Goal: Information Seeking & Learning: Learn about a topic

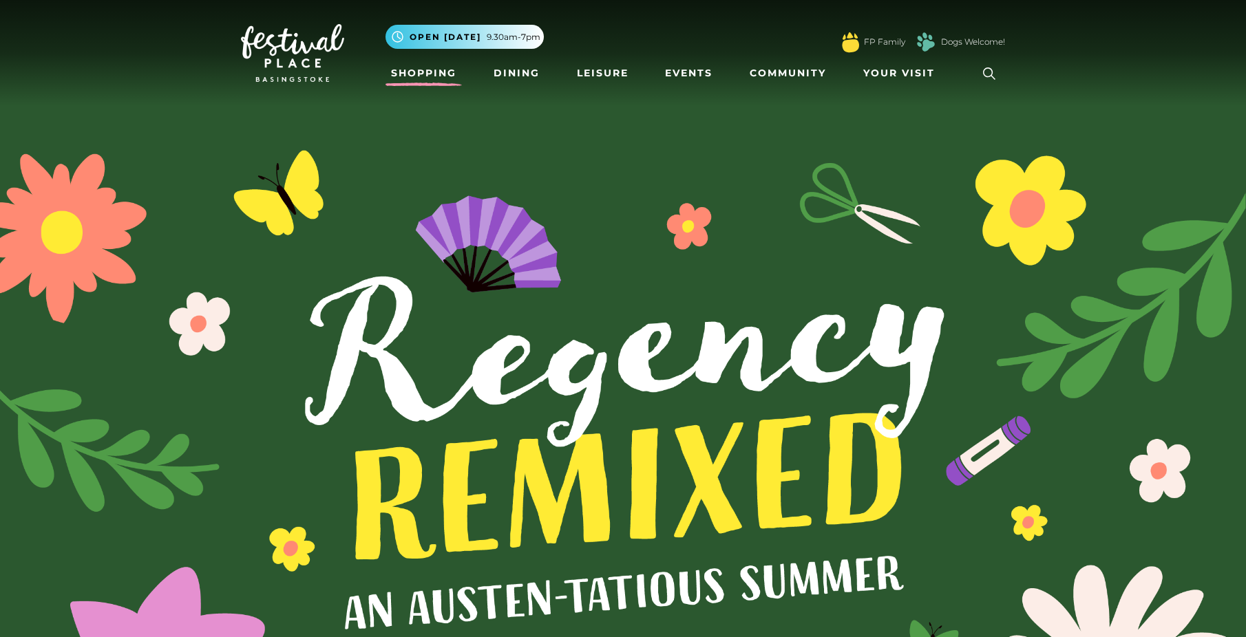
drag, startPoint x: 0, startPoint y: 0, endPoint x: 436, endPoint y: 75, distance: 442.7
click at [436, 75] on link "Shopping" at bounding box center [423, 73] width 76 height 25
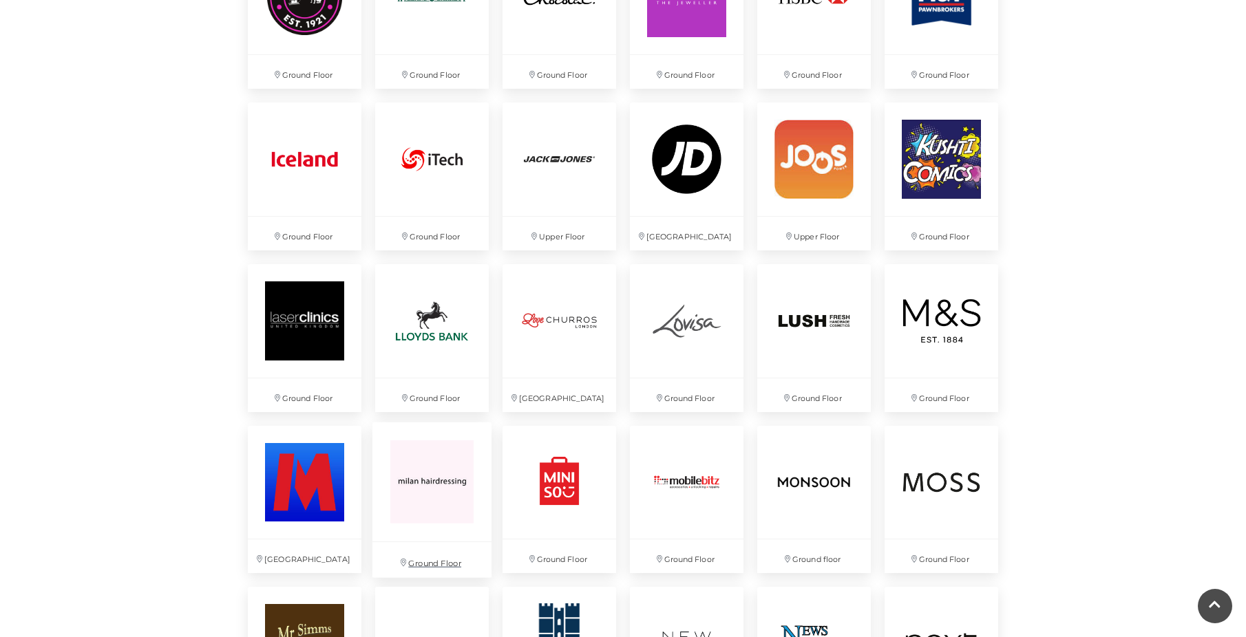
scroll to position [2065, 0]
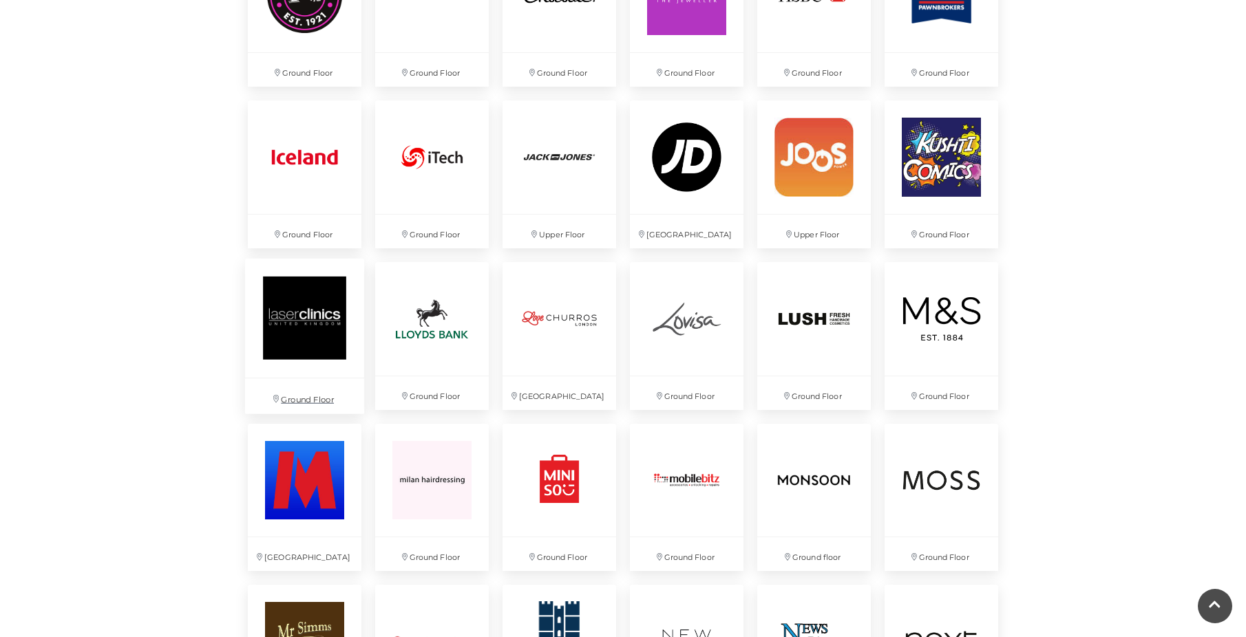
click at [328, 302] on img at bounding box center [304, 317] width 119 height 119
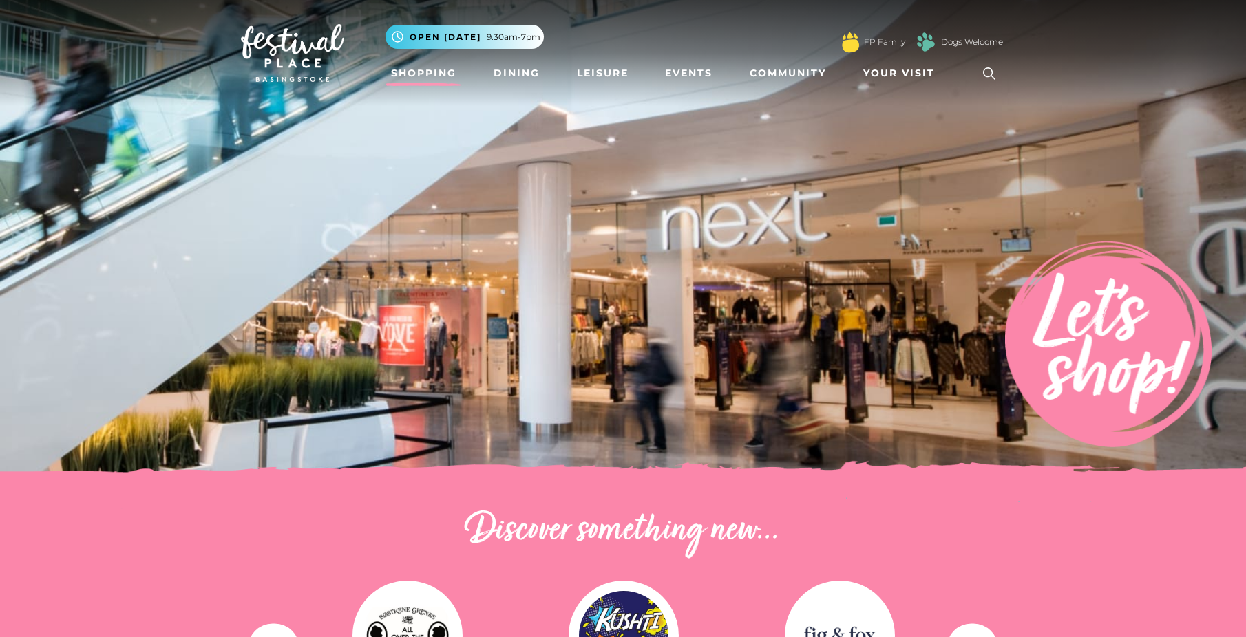
scroll to position [413, 0]
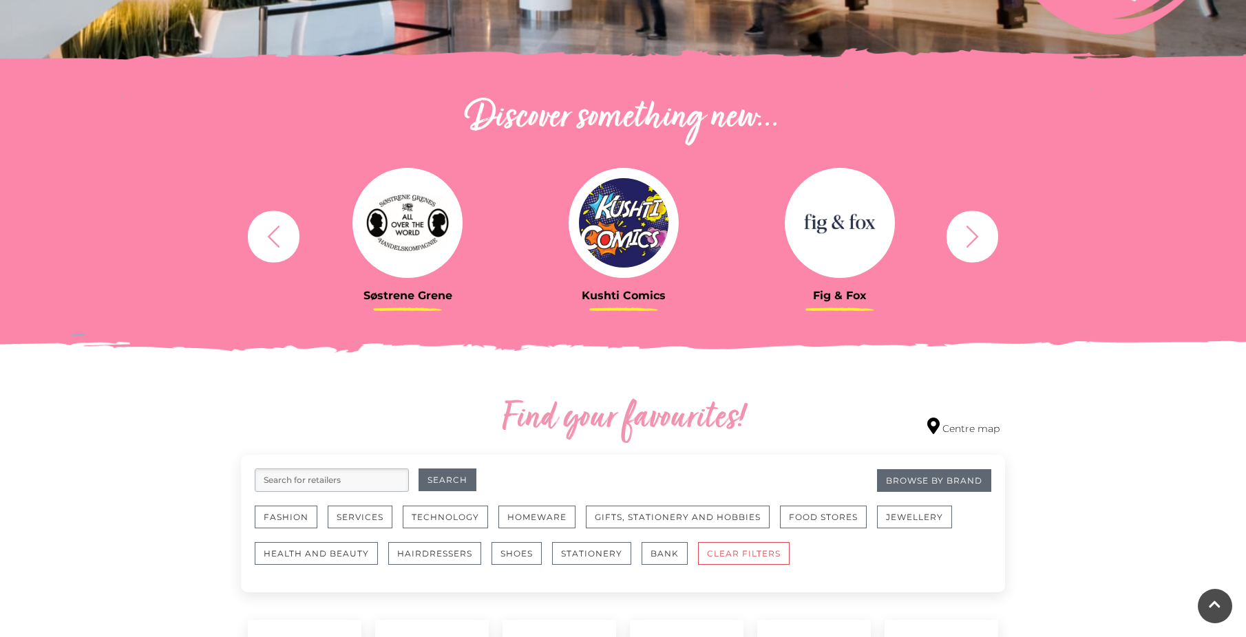
click at [623, 234] on img at bounding box center [623, 223] width 110 height 110
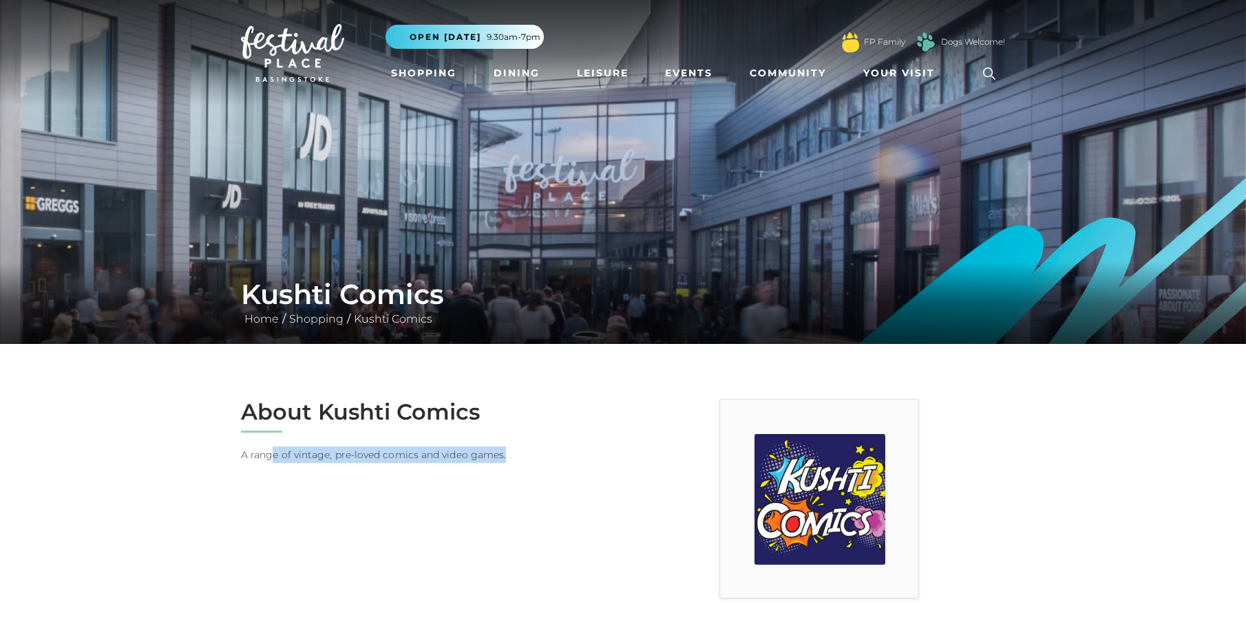
drag, startPoint x: 511, startPoint y: 453, endPoint x: 271, endPoint y: 453, distance: 240.2
click at [271, 453] on p "A range of vintage, pre-loved comics and video games." at bounding box center [427, 455] width 372 height 17
drag, startPoint x: 271, startPoint y: 453, endPoint x: 434, endPoint y: 493, distance: 167.4
click at [434, 493] on div "About Kushti Comics A range of vintage, pre-loved comics and video games." at bounding box center [427, 499] width 392 height 200
drag, startPoint x: 440, startPoint y: 459, endPoint x: 387, endPoint y: 463, distance: 53.8
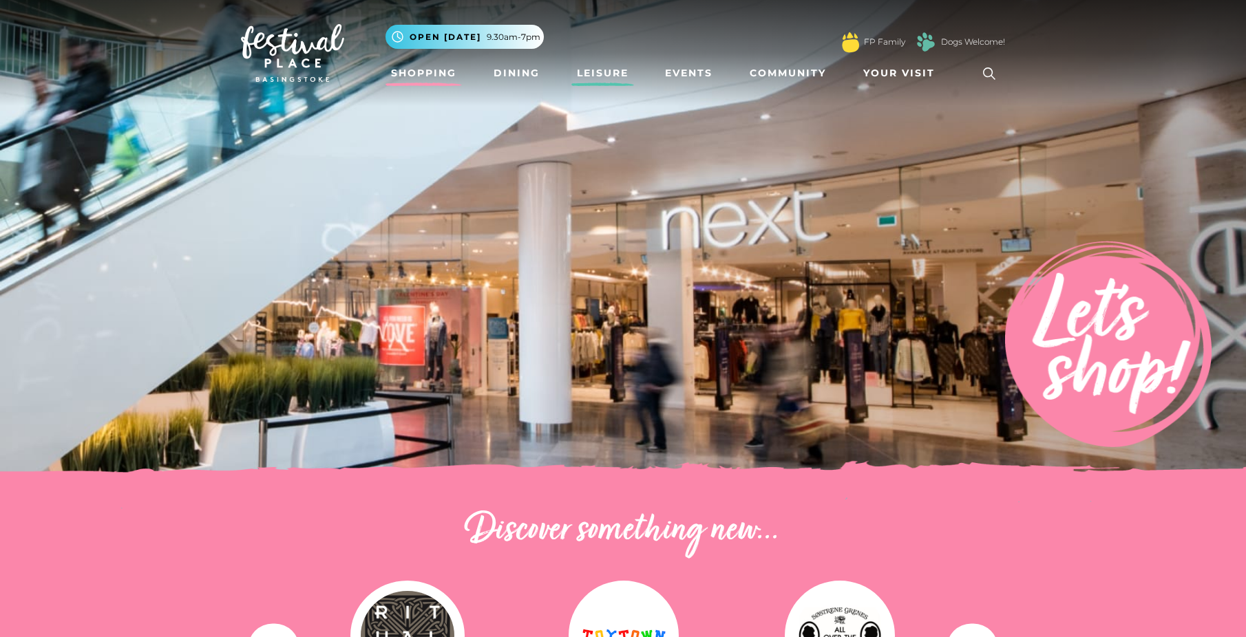
click at [604, 83] on link "Leisure" at bounding box center [602, 73] width 63 height 25
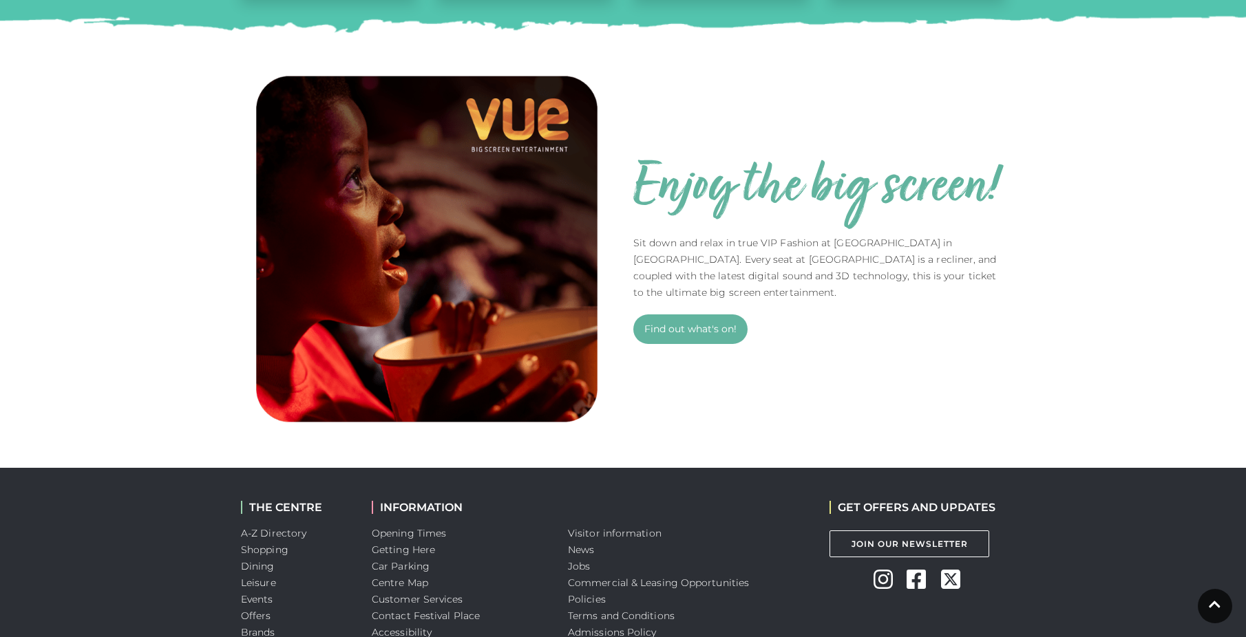
scroll to position [447, 0]
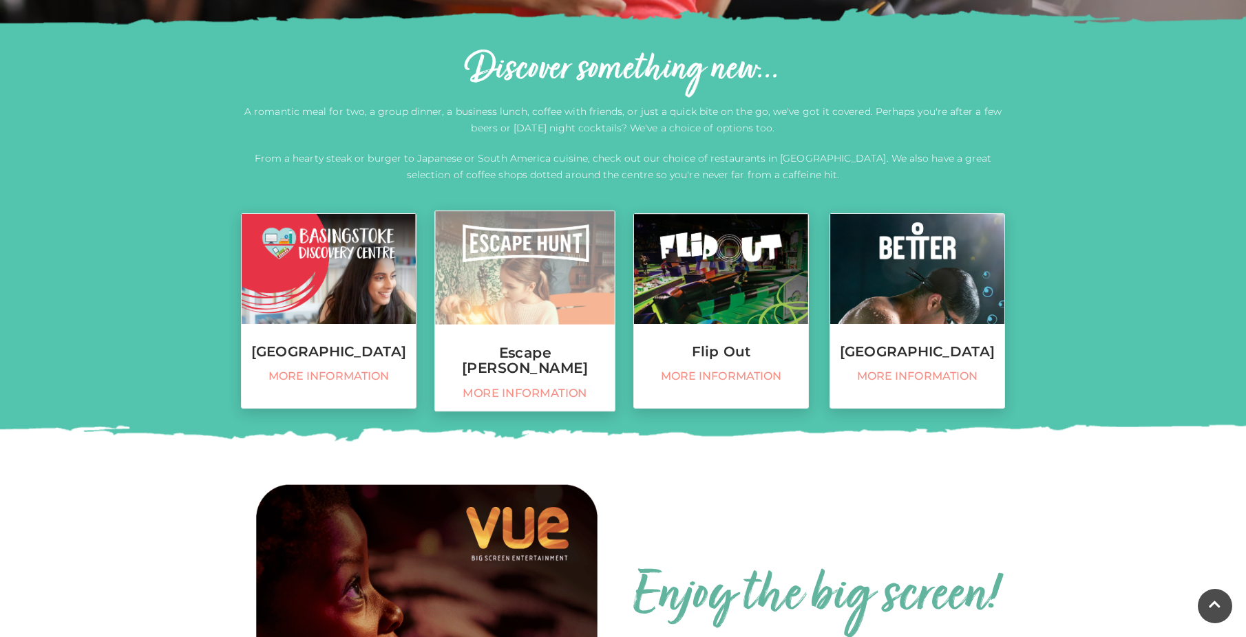
click at [582, 298] on img at bounding box center [525, 268] width 180 height 114
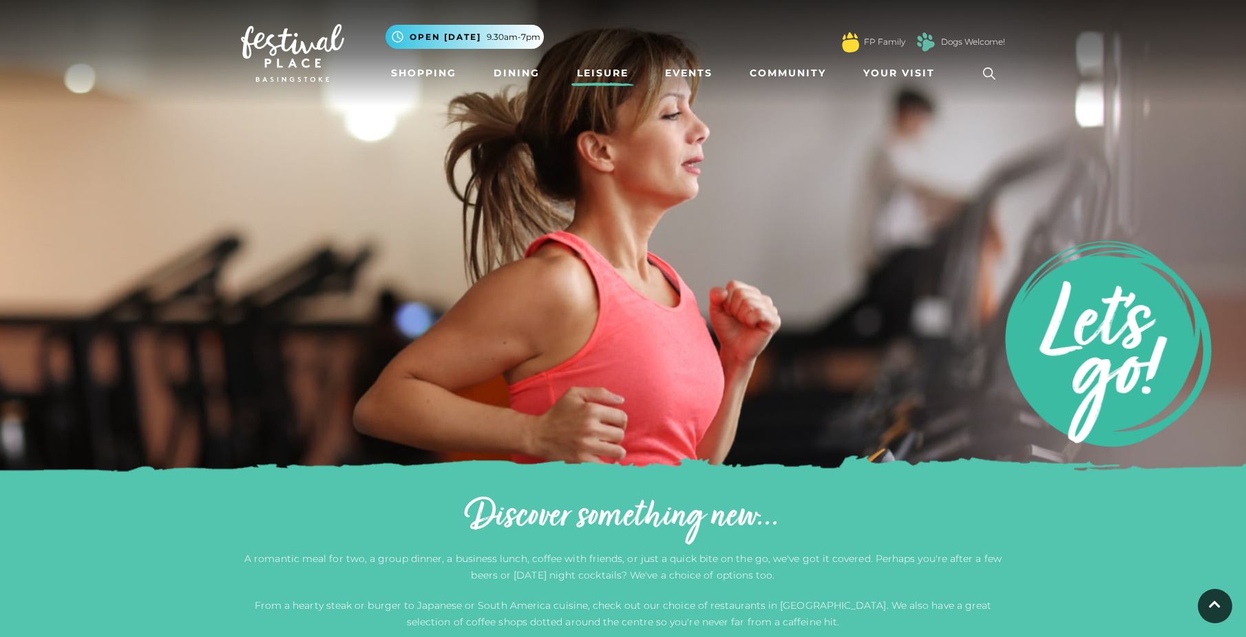
scroll to position [447, 0]
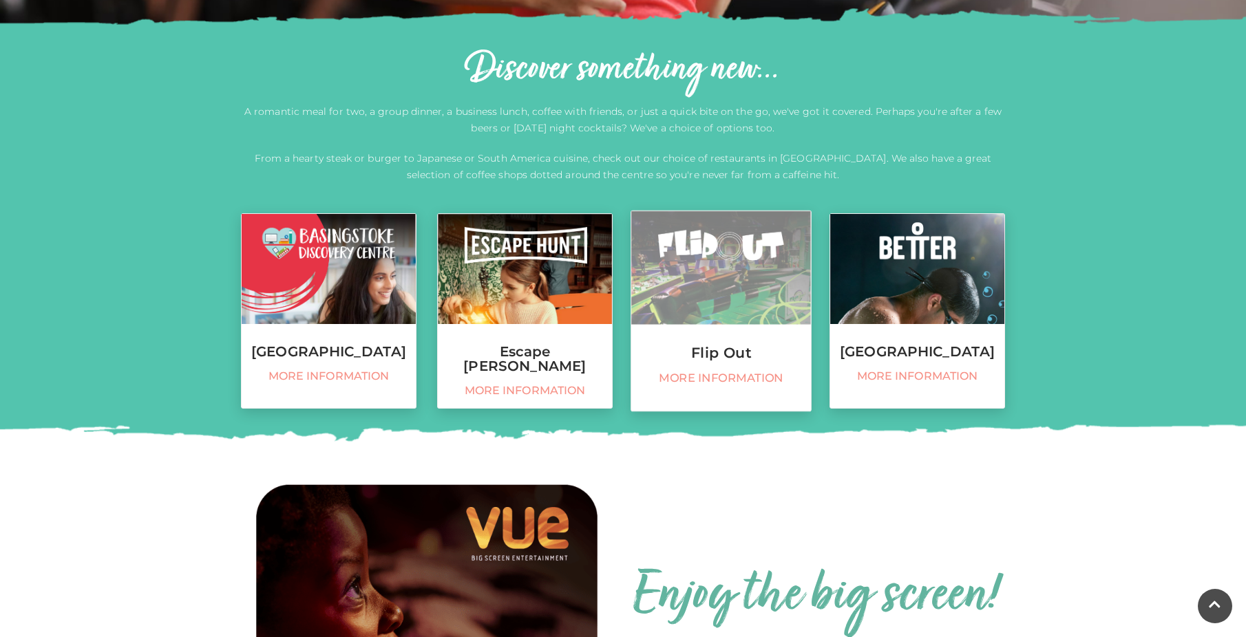
click at [689, 343] on link "Flip Out More information" at bounding box center [720, 312] width 181 height 202
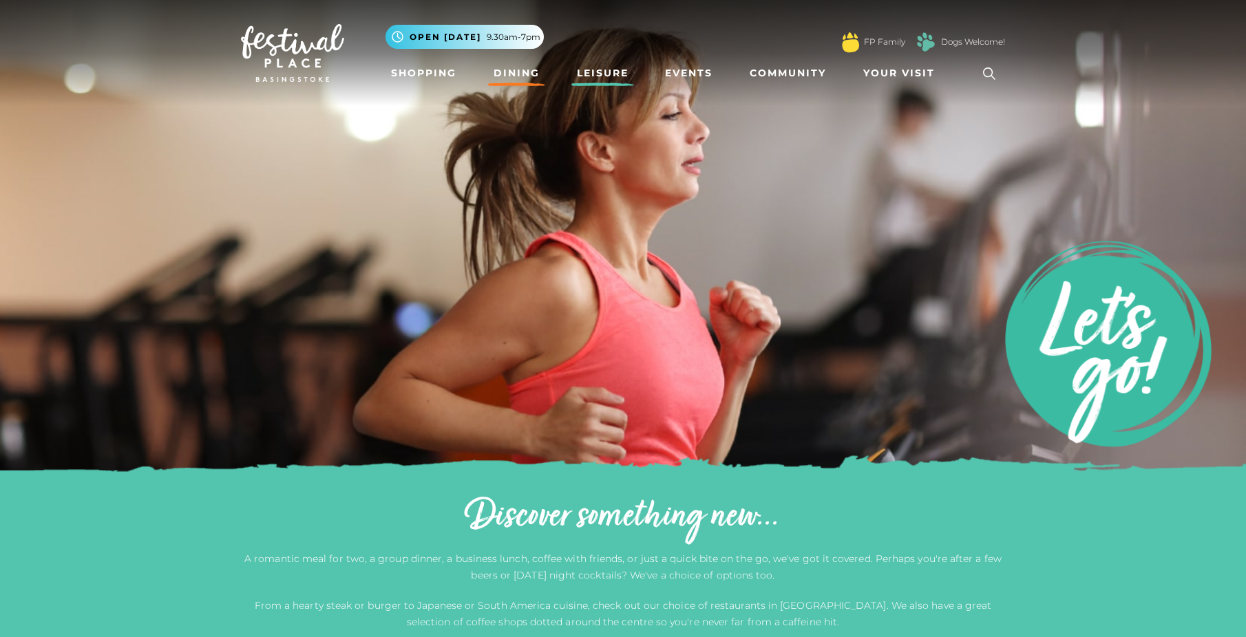
click at [517, 75] on link "Dining" at bounding box center [516, 73] width 57 height 25
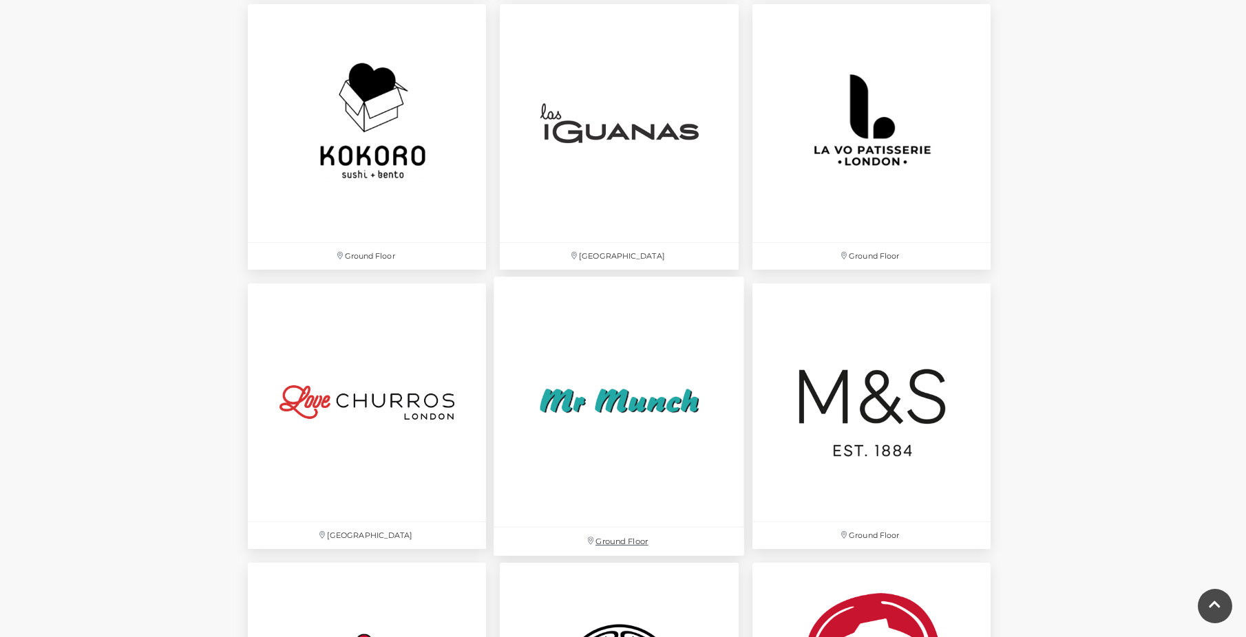
scroll to position [3097, 0]
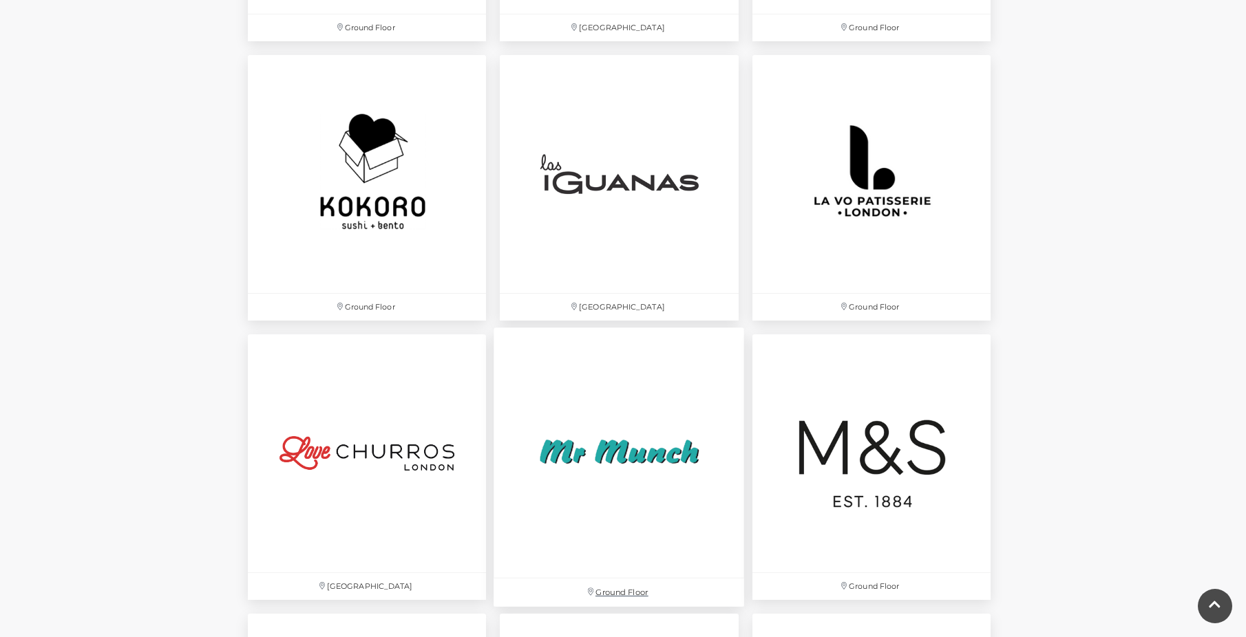
click at [600, 587] on p "Ground Floor" at bounding box center [619, 593] width 251 height 28
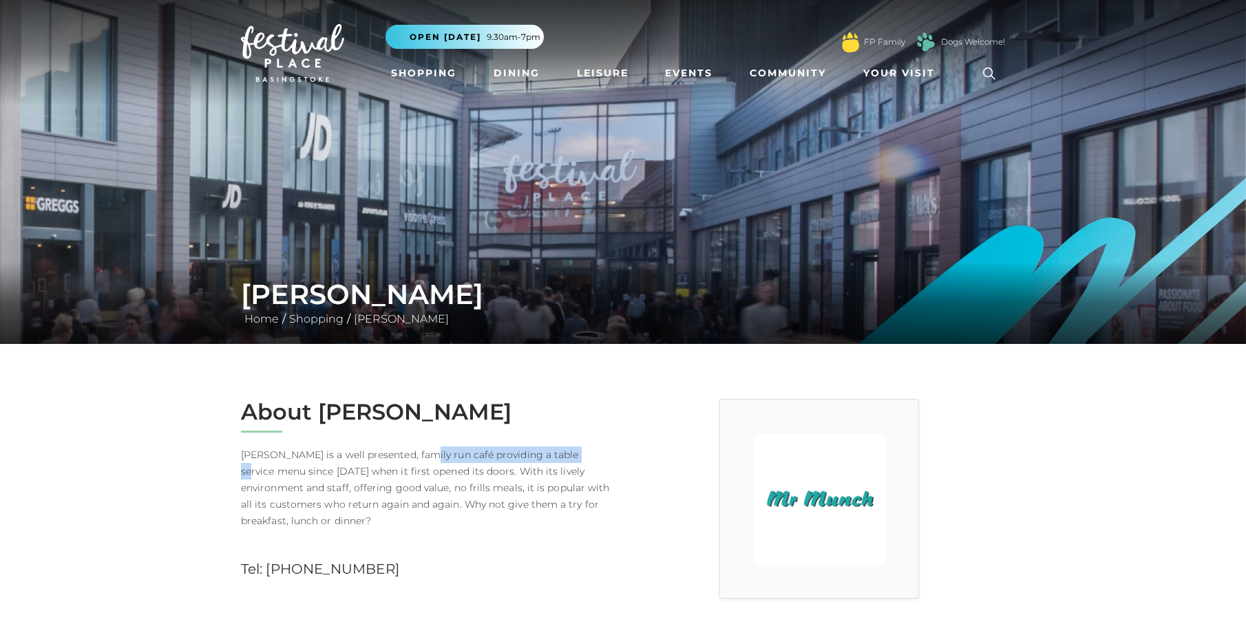
drag, startPoint x: 463, startPoint y: 458, endPoint x: 576, endPoint y: 454, distance: 113.0
click at [576, 454] on p "Mr Munch is a well presented, family run café providing a table service menu si…" at bounding box center [427, 488] width 372 height 83
drag, startPoint x: 576, startPoint y: 454, endPoint x: 529, endPoint y: 487, distance: 57.7
click at [529, 487] on p "Mr Munch is a well presented, family run café providing a table service menu si…" at bounding box center [427, 488] width 372 height 83
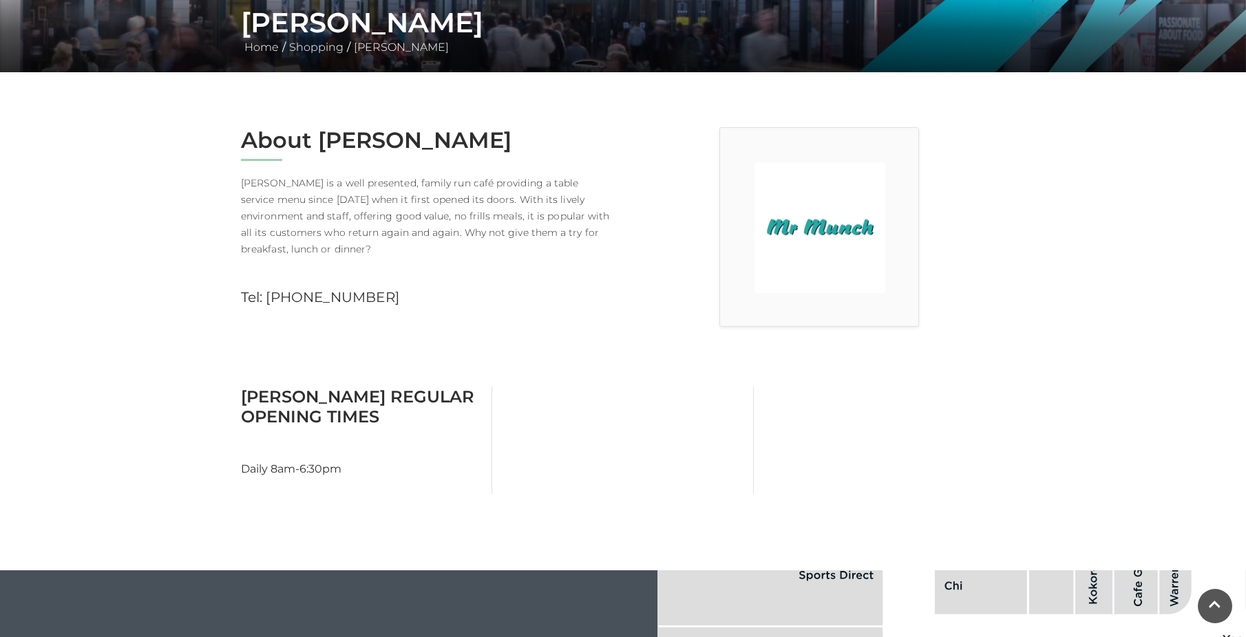
scroll to position [275, 0]
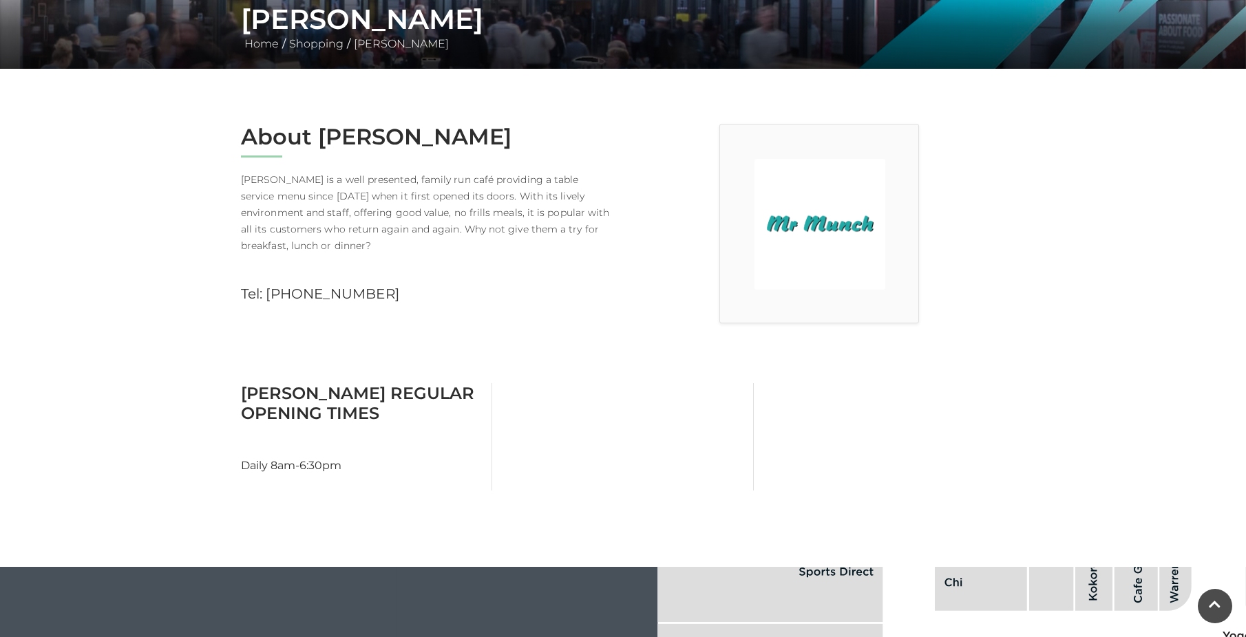
drag, startPoint x: 682, startPoint y: 328, endPoint x: 670, endPoint y: 324, distance: 12.4
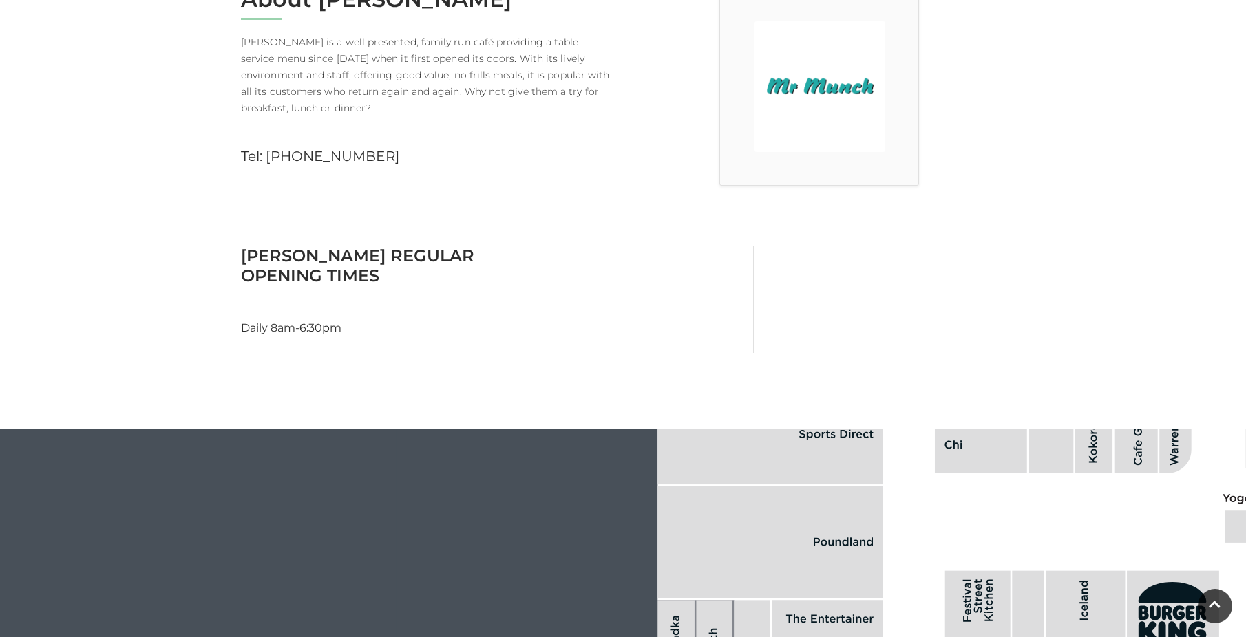
scroll to position [826, 0]
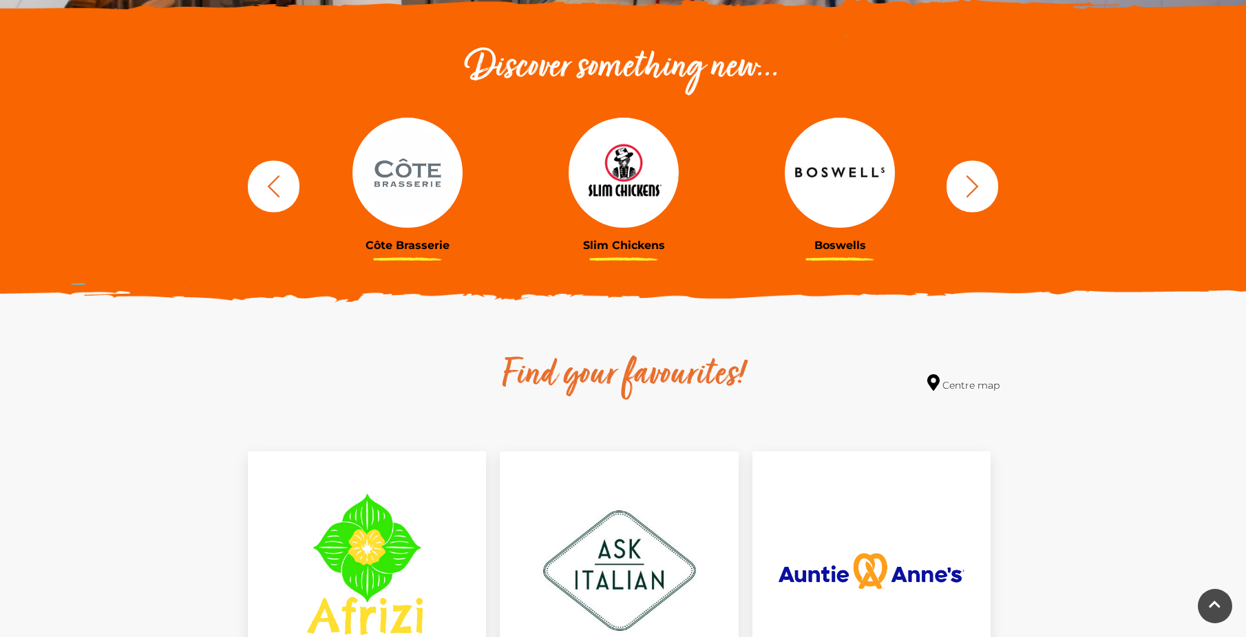
scroll to position [408, 0]
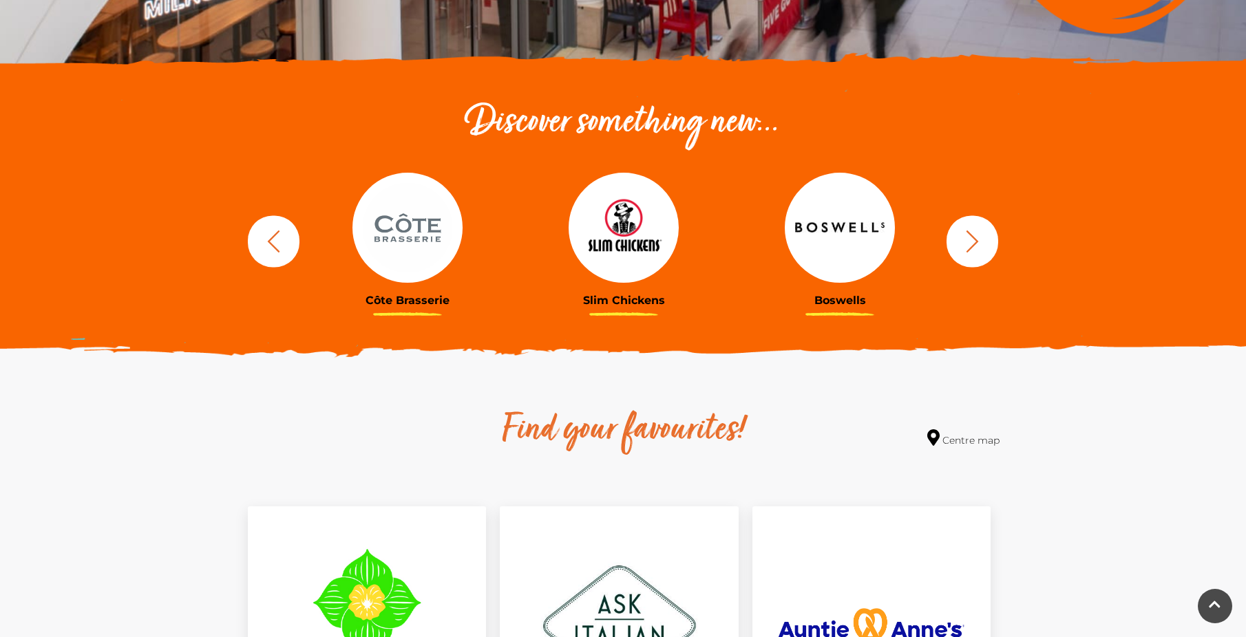
click at [984, 234] on icon "button" at bounding box center [971, 240] width 25 height 25
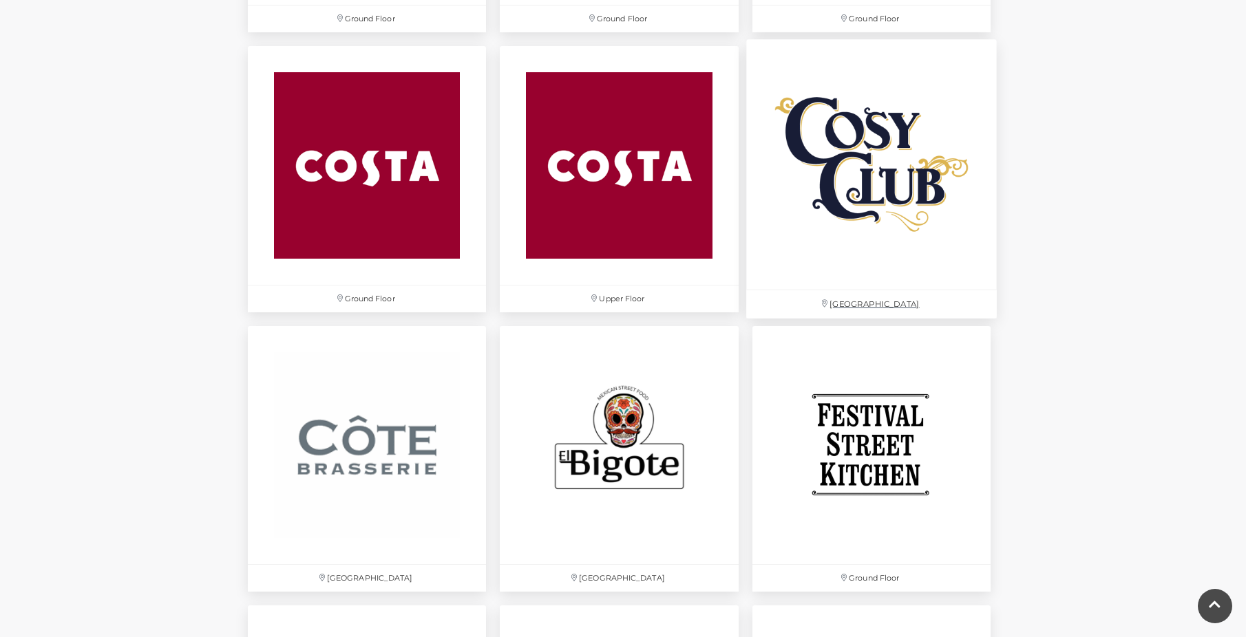
scroll to position [1991, 0]
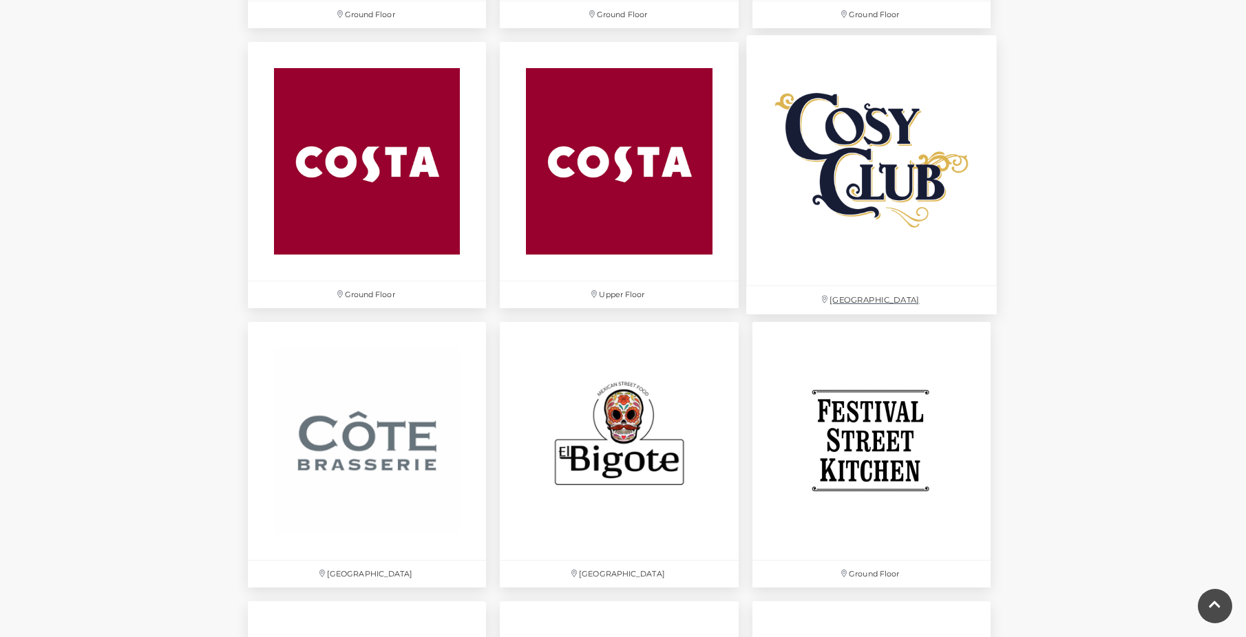
click at [917, 271] on img at bounding box center [871, 161] width 251 height 251
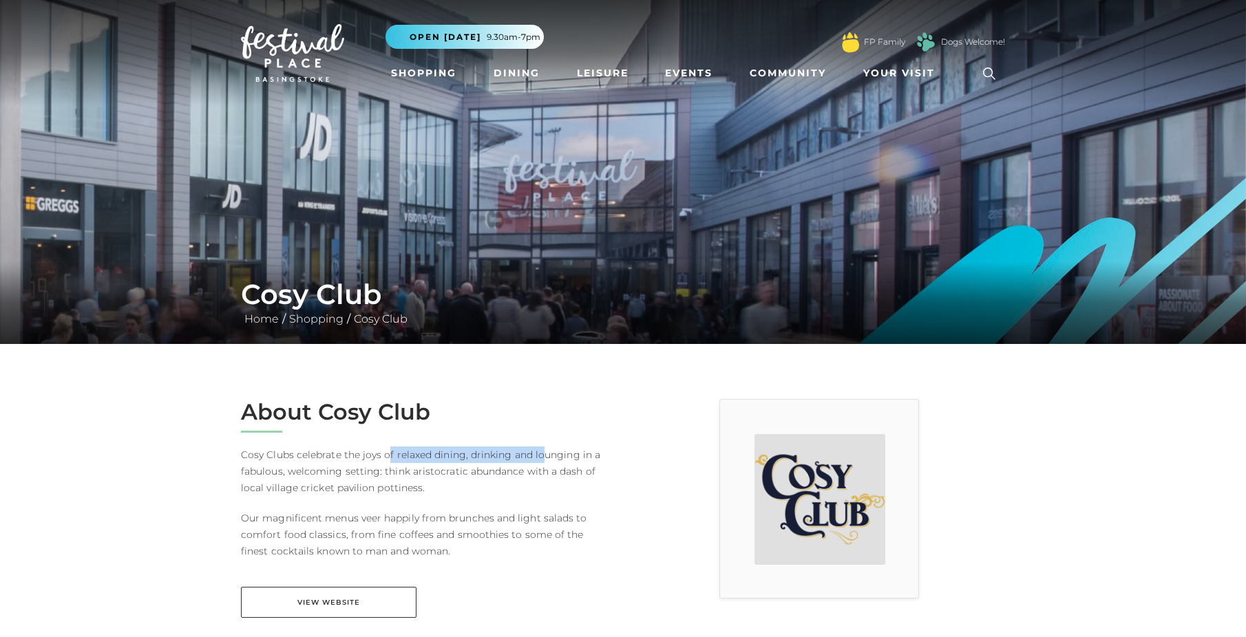
drag, startPoint x: 388, startPoint y: 455, endPoint x: 542, endPoint y: 458, distance: 154.2
click at [542, 458] on p "Cosy Clubs celebrate the joys of relaxed dining, drinking and lounging in a fab…" at bounding box center [427, 472] width 372 height 50
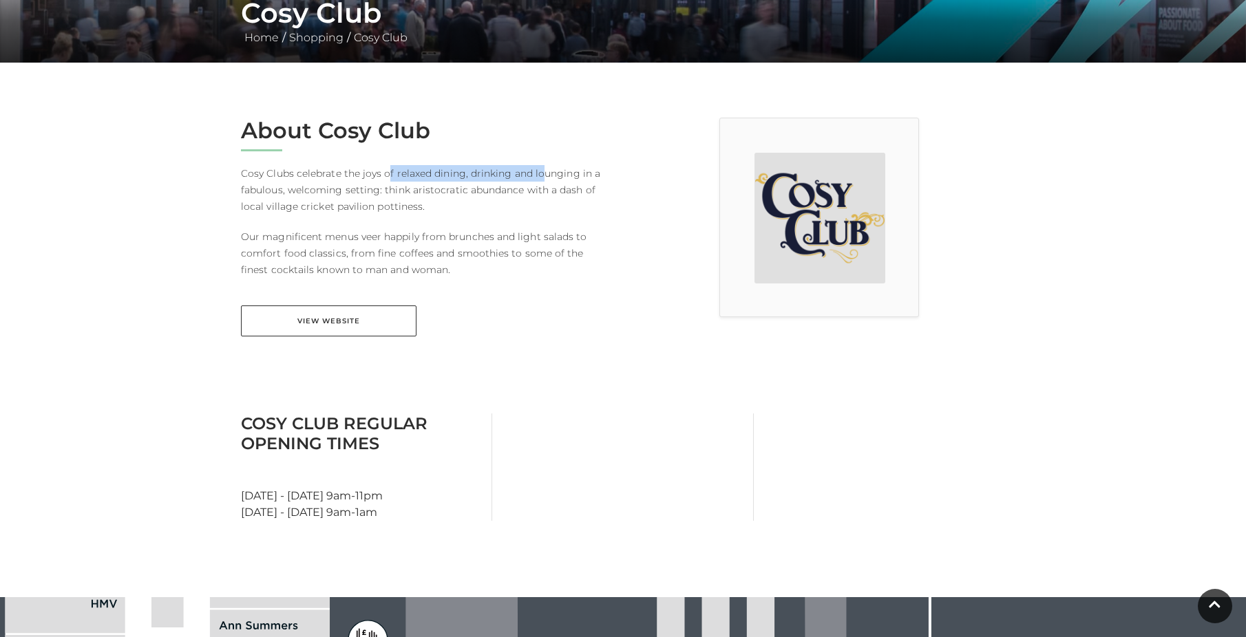
scroll to position [275, 0]
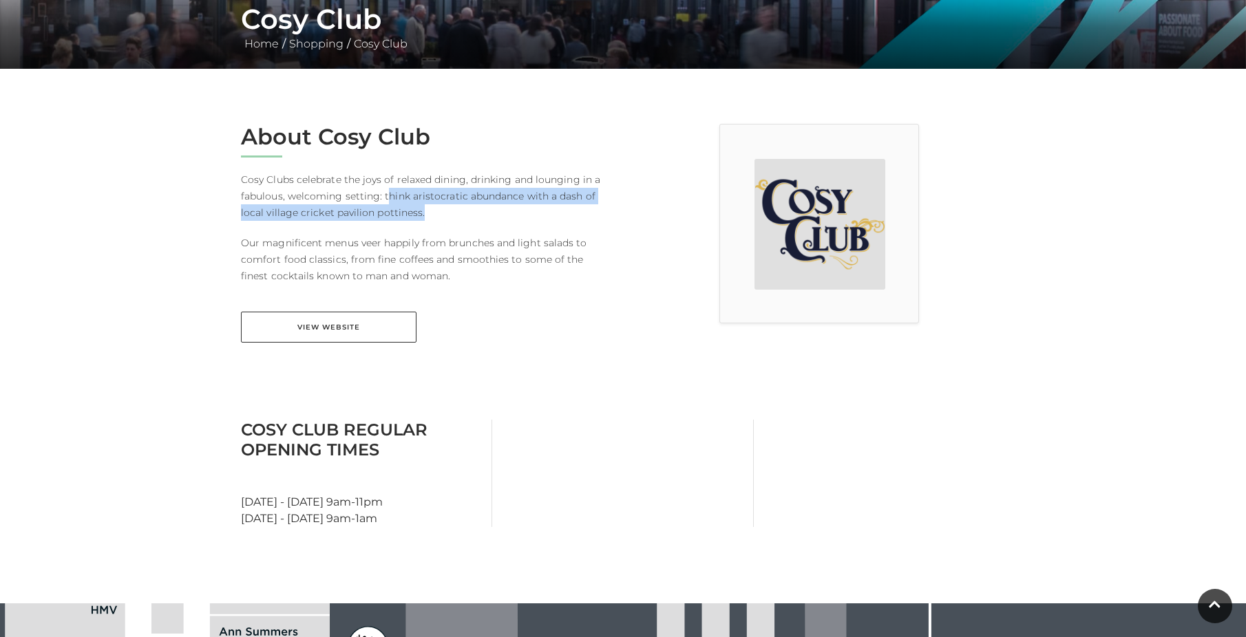
drag, startPoint x: 388, startPoint y: 199, endPoint x: 430, endPoint y: 209, distance: 43.1
click at [430, 209] on p "Cosy Clubs celebrate the joys of relaxed dining, drinking and lounging in a fab…" at bounding box center [427, 196] width 372 height 50
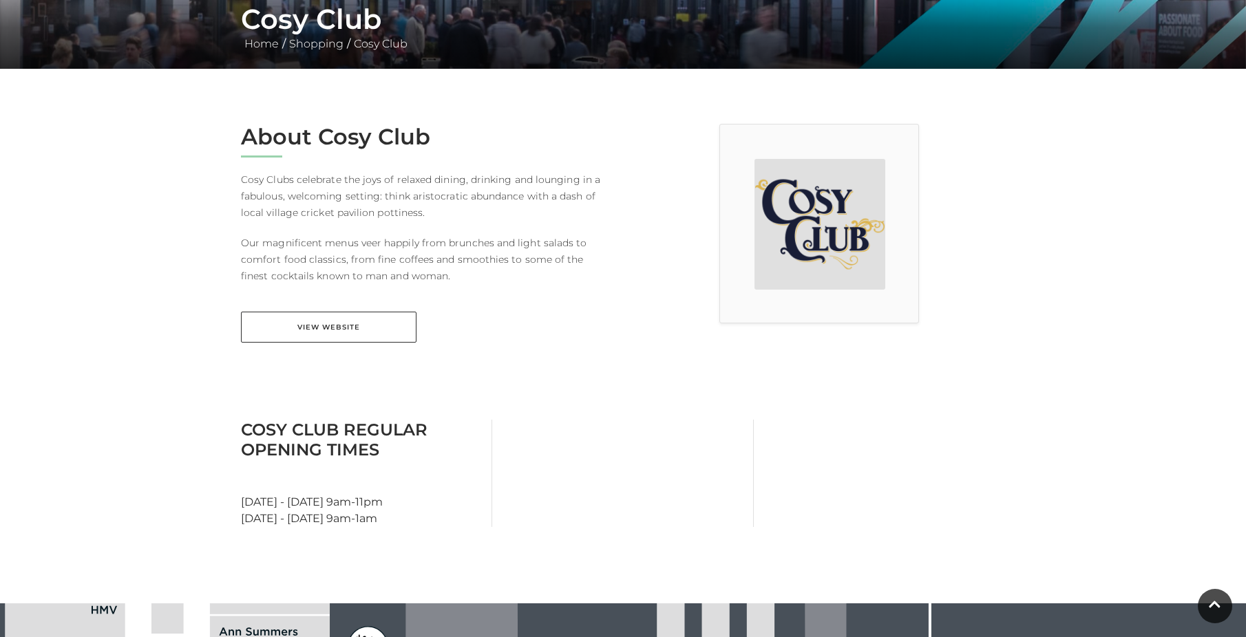
drag, startPoint x: 430, startPoint y: 209, endPoint x: 381, endPoint y: 242, distance: 59.4
click at [381, 242] on p "Our magnificent menus veer happily from brunches and light salads to comfort fo…" at bounding box center [427, 260] width 372 height 50
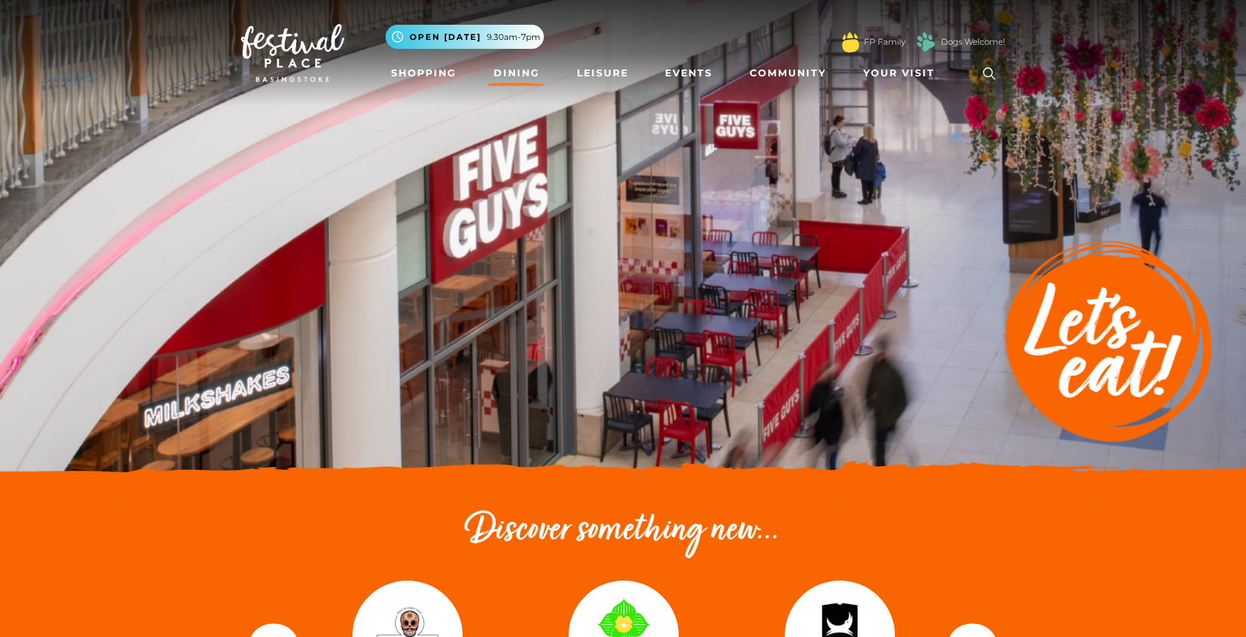
click at [691, 91] on nav "Toggle navigation .st5{fill:none;stroke:#FFFFFF;stroke-width:2.29;stroke-miterl…" at bounding box center [623, 53] width 1246 height 106
click at [692, 81] on link "Events" at bounding box center [688, 73] width 58 height 25
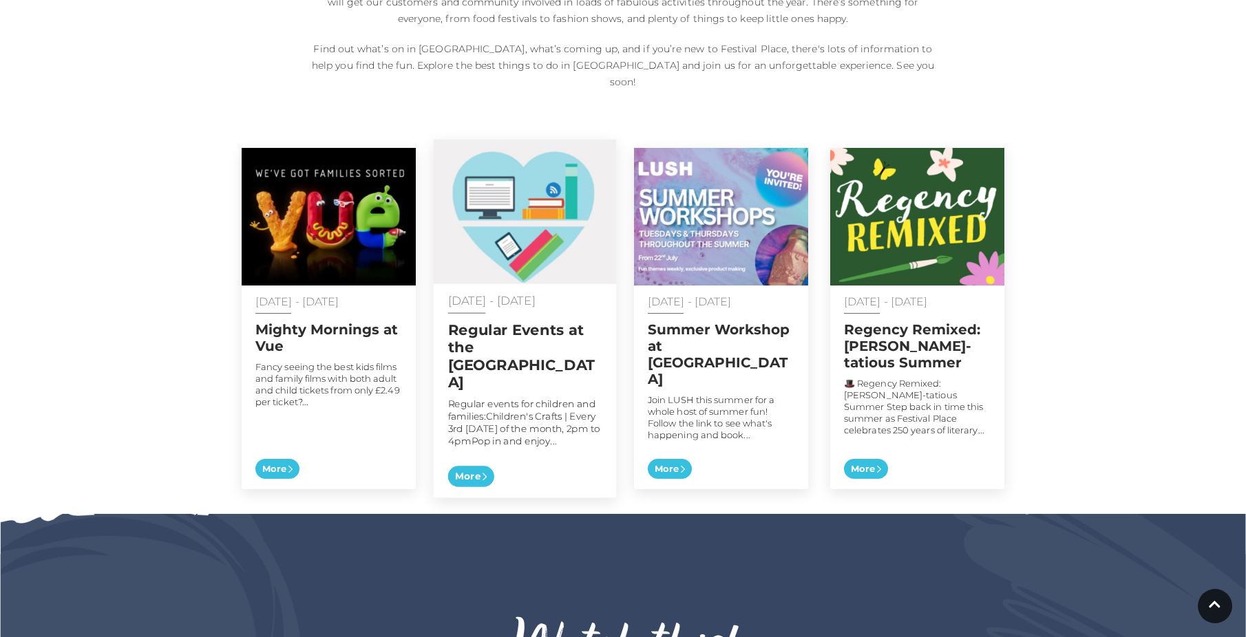
scroll to position [619, 0]
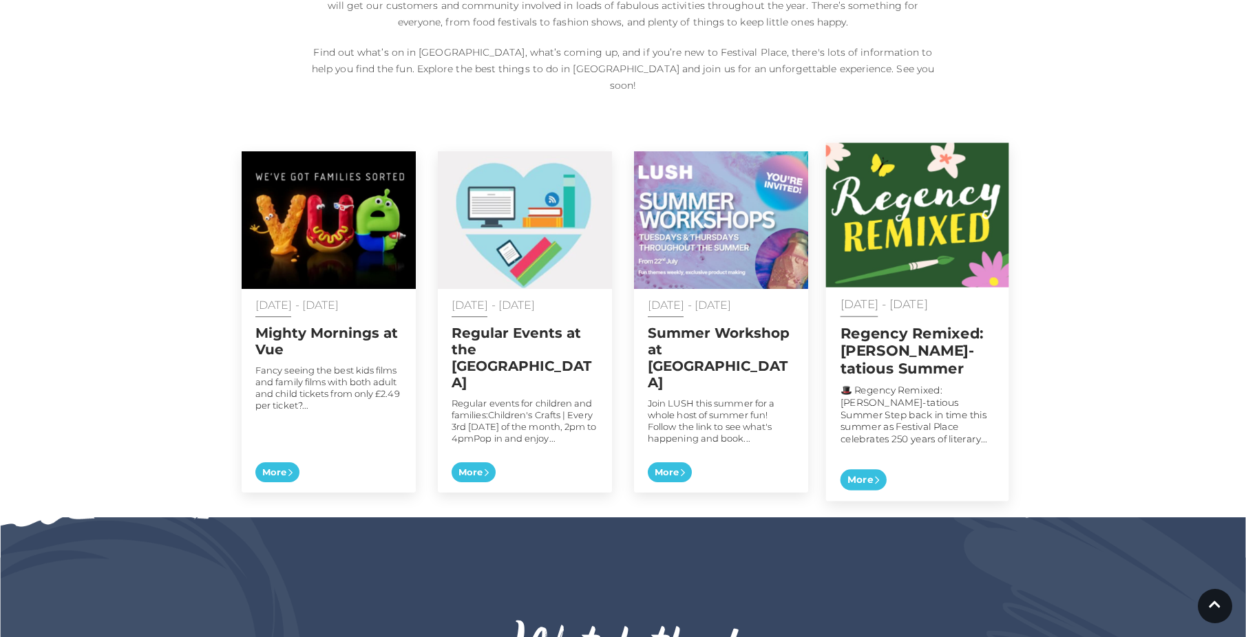
click at [997, 465] on div "02 Aug - 31 Aug 2025 Regency Remixed: An Austen-tatious Summer 🎩 Regency Remixe…" at bounding box center [917, 395] width 183 height 214
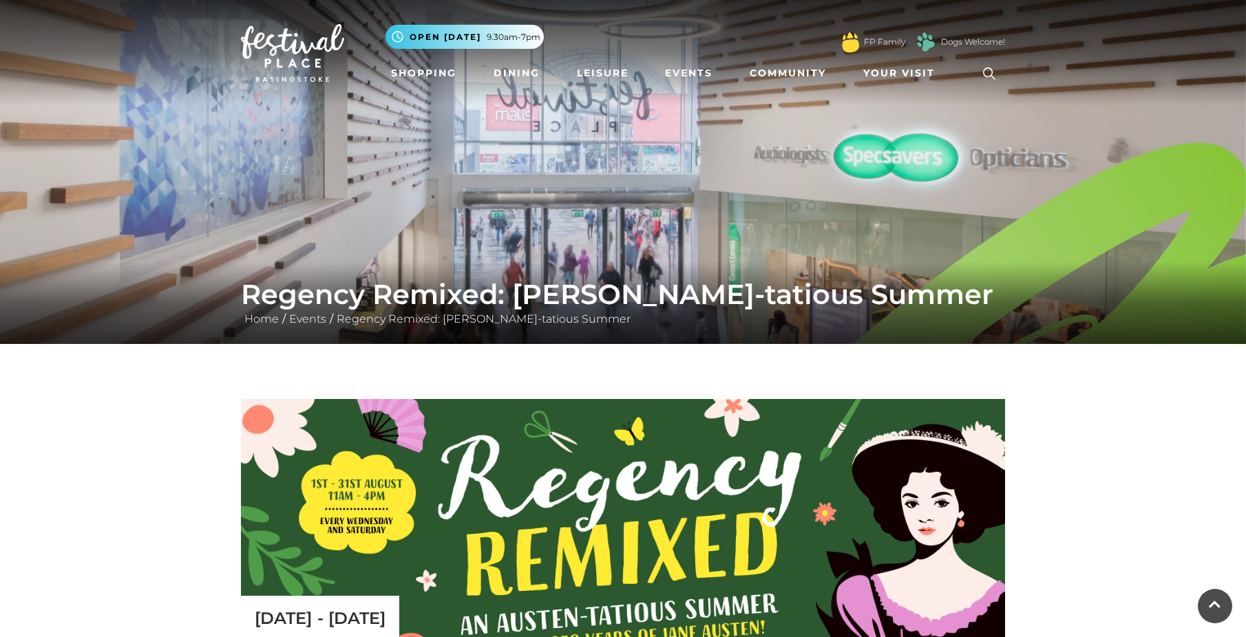
scroll to position [551, 0]
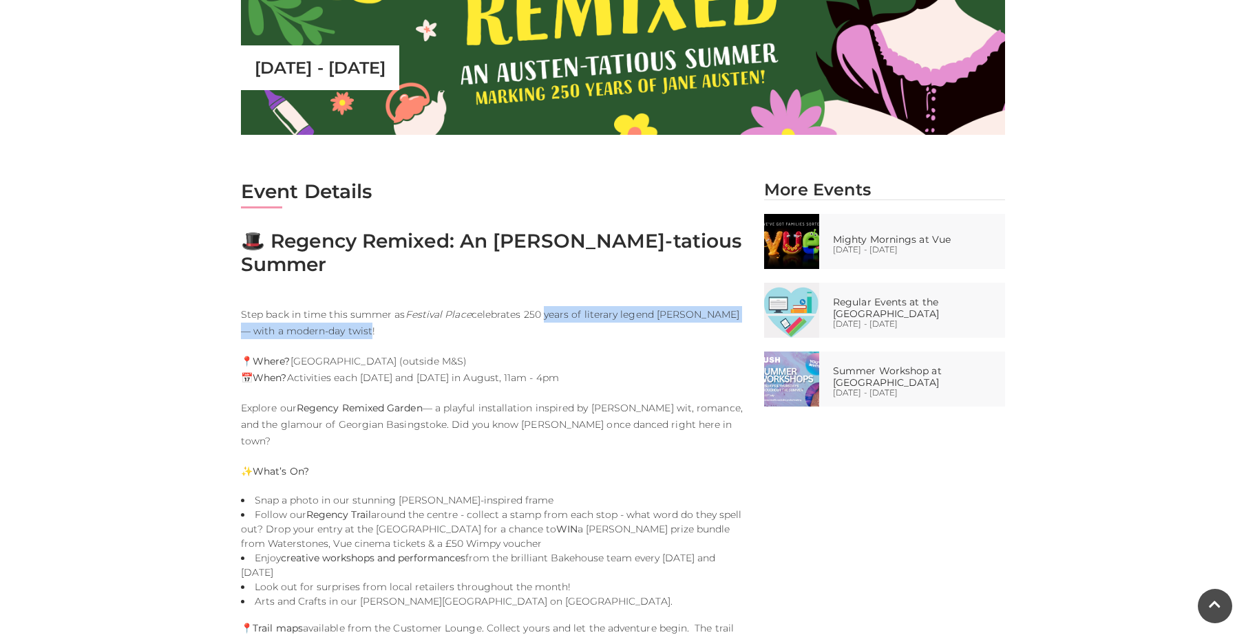
drag, startPoint x: 567, startPoint y: 296, endPoint x: 586, endPoint y: 302, distance: 20.2
click at [588, 306] on p "Step back in time this summer as Festival Place celebrates 250 years of literar…" at bounding box center [492, 322] width 502 height 33
drag, startPoint x: 586, startPoint y: 302, endPoint x: 493, endPoint y: 330, distance: 97.6
click at [493, 330] on div "Event Details 🎩 Regency Remixed: An [PERSON_NAME]-tatious Summer Step back in t…" at bounding box center [492, 470] width 523 height 581
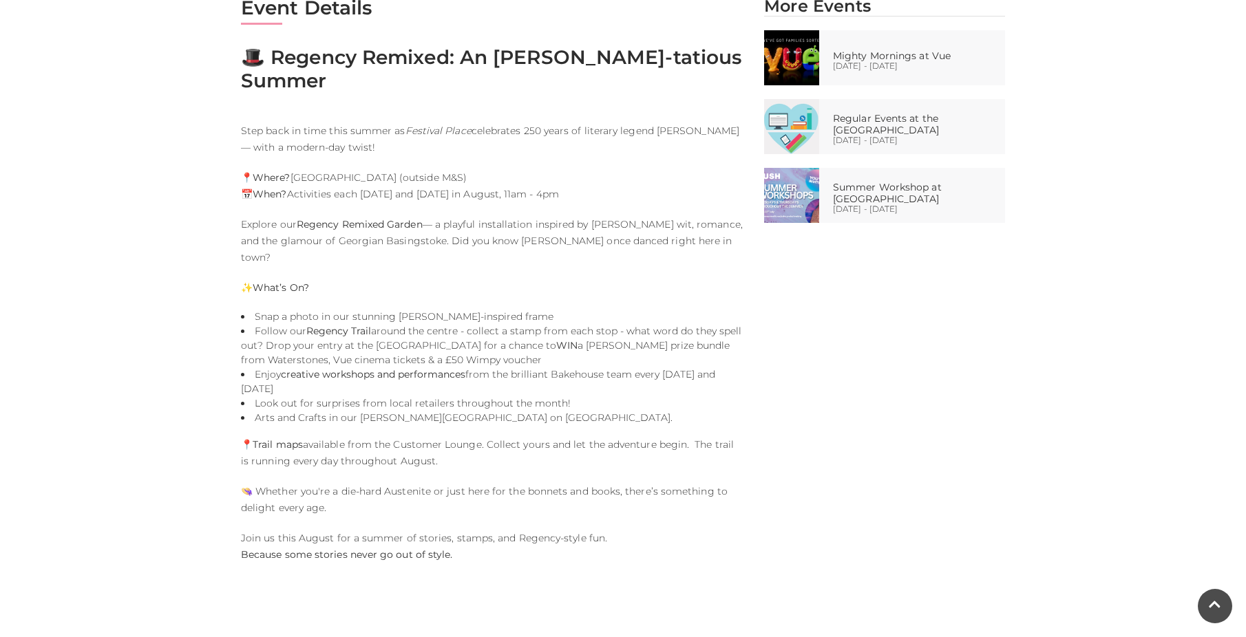
scroll to position [757, 0]
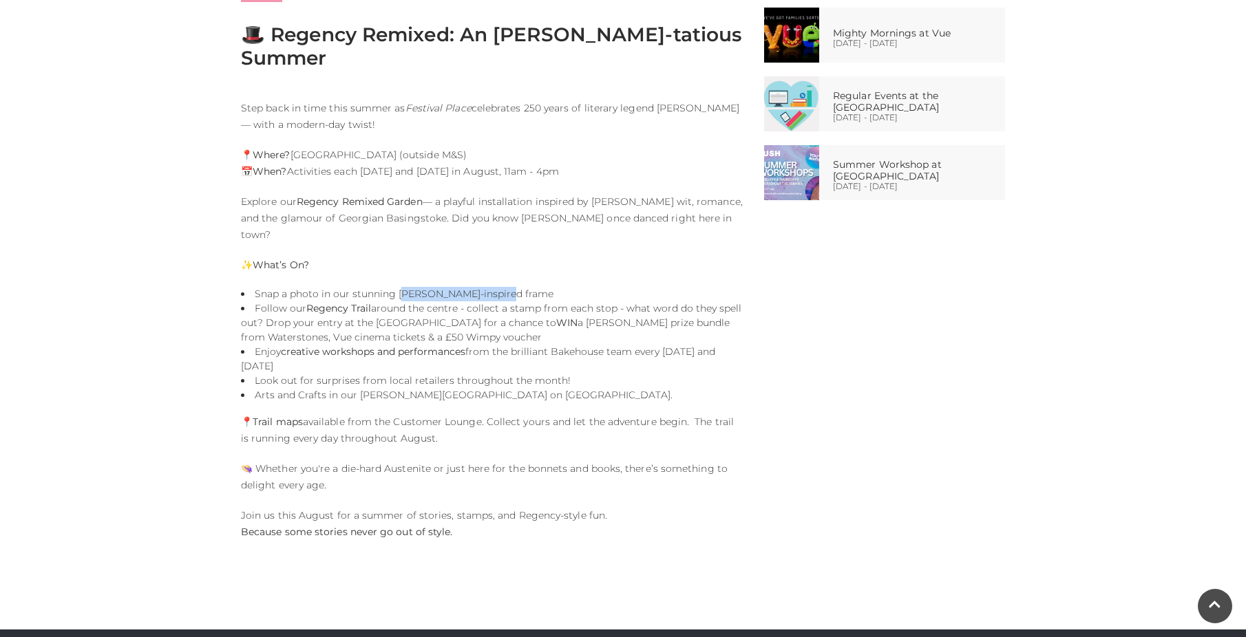
drag, startPoint x: 405, startPoint y: 256, endPoint x: 522, endPoint y: 258, distance: 117.7
click at [522, 287] on li "Snap a photo in our stunning [PERSON_NAME]-inspired frame" at bounding box center [492, 294] width 502 height 14
drag, startPoint x: 522, startPoint y: 258, endPoint x: 496, endPoint y: 281, distance: 35.1
click at [496, 301] on li "Follow our Regency Trail around the centre - collect a stamp from each stop - w…" at bounding box center [492, 322] width 502 height 43
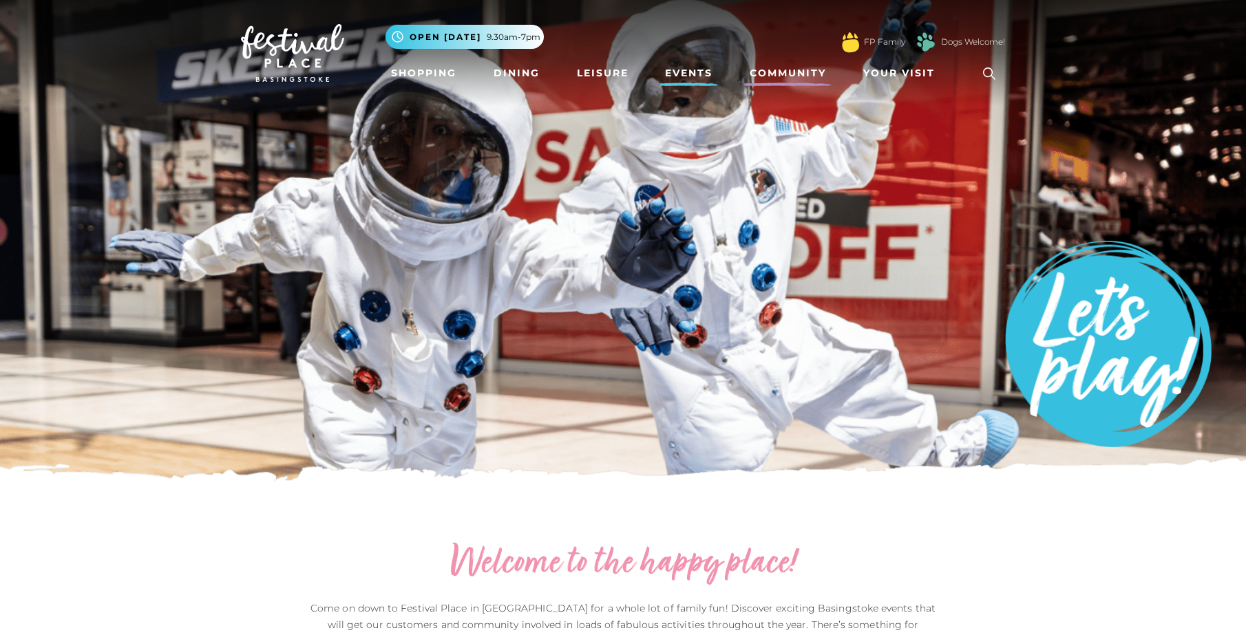
click at [773, 72] on link "Community" at bounding box center [787, 73] width 87 height 25
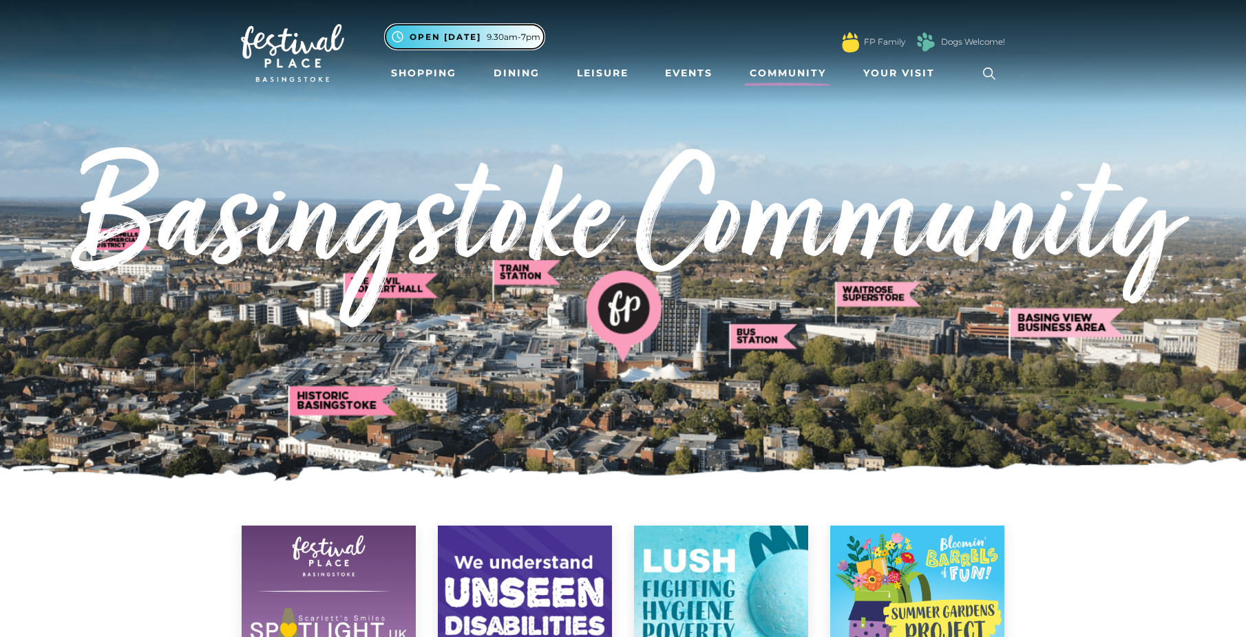
click at [461, 36] on span "Open [DATE]" at bounding box center [445, 37] width 72 height 12
